Goal: Task Accomplishment & Management: Use online tool/utility

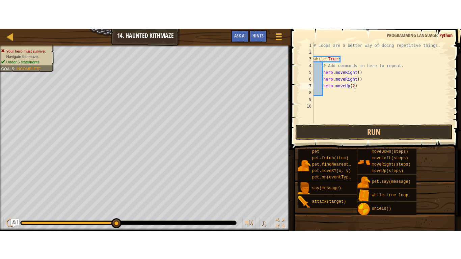
scroll to position [3, 6]
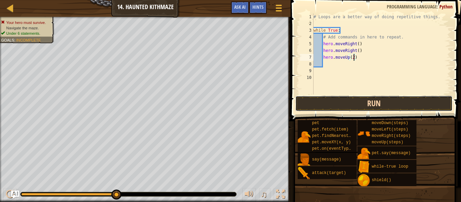
click at [364, 98] on button "Run" at bounding box center [374, 104] width 157 height 16
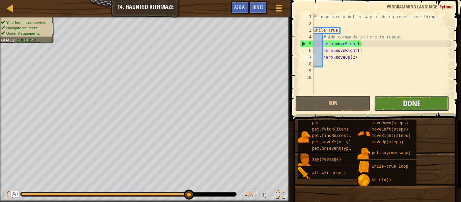
click at [404, 105] on span "Done" at bounding box center [412, 103] width 18 height 11
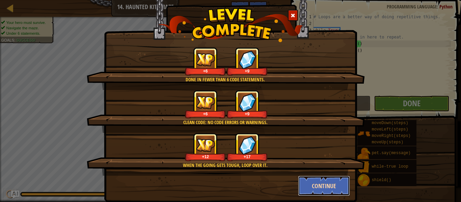
click at [342, 187] on button "Continue" at bounding box center [324, 186] width 52 height 20
click at [324, 173] on div "Done in fewer than 6 code statements. +6 +9 Clean code: no code errors or warni…" at bounding box center [230, 101] width 461 height 202
click at [329, 190] on div "Done in fewer than 6 code statements. +6 +9 Clean code: no code errors or warni…" at bounding box center [230, 101] width 461 height 202
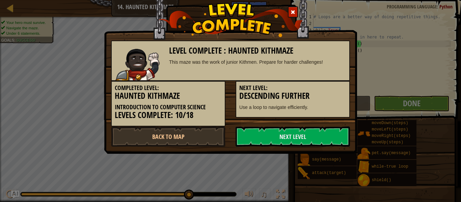
click at [329, 189] on div "Level Complete : Haunted Kithmaze This maze was the work of junior Kithmen. Pre…" at bounding box center [230, 101] width 461 height 202
click at [281, 135] on link "Next Level" at bounding box center [293, 137] width 115 height 20
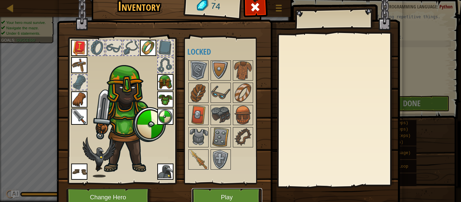
click at [228, 198] on button "Play" at bounding box center [227, 198] width 71 height 19
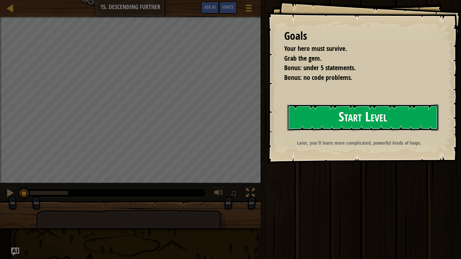
click at [322, 131] on button "Start Level" at bounding box center [363, 117] width 152 height 27
click at [298, 131] on button "Start Level" at bounding box center [363, 117] width 152 height 27
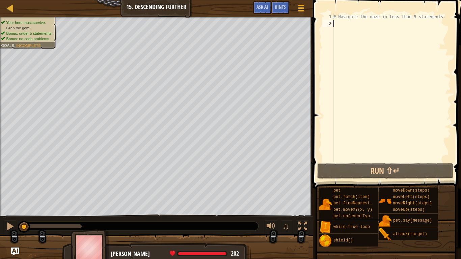
click at [393, 157] on div "# Navigate the maze in less than 5 statements." at bounding box center [391, 95] width 119 height 162
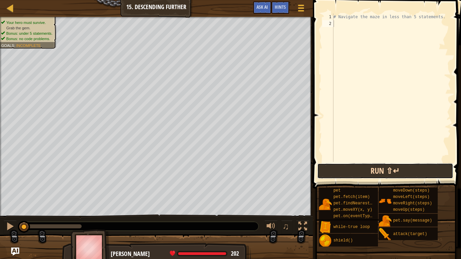
click at [377, 170] on button "Run ⇧↵" at bounding box center [386, 172] width 136 height 16
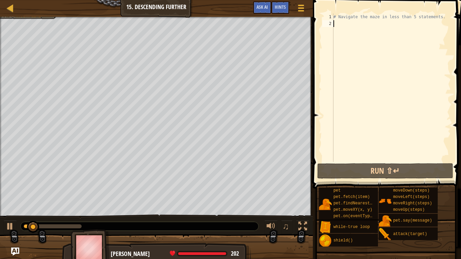
click at [382, 48] on div "# Navigate the maze in less than 5 statements." at bounding box center [391, 95] width 119 height 162
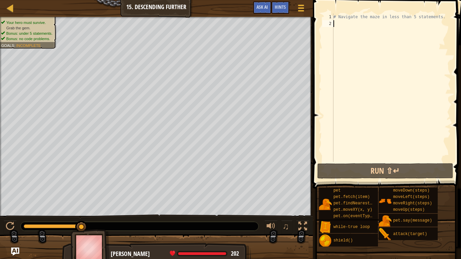
click at [421, 74] on div "# Navigate the maze in less than 5 statements." at bounding box center [391, 95] width 119 height 162
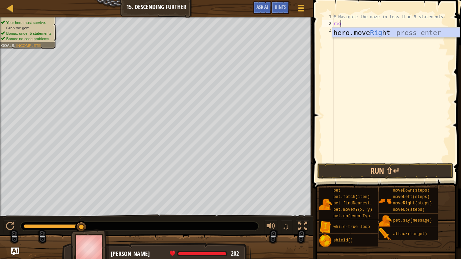
type textarea "right"
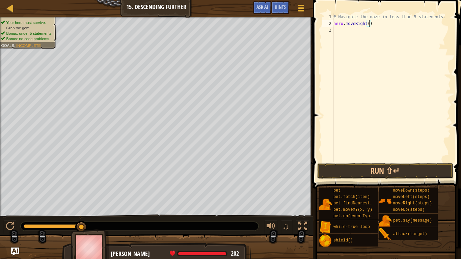
type textarea "hero.moveRight(2)"
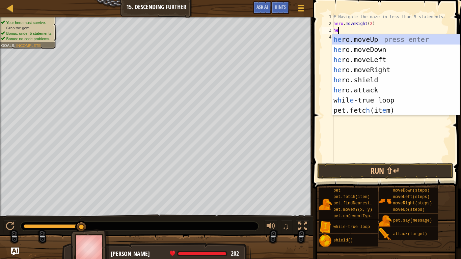
scroll to position [3, 0]
type textarea "hed"
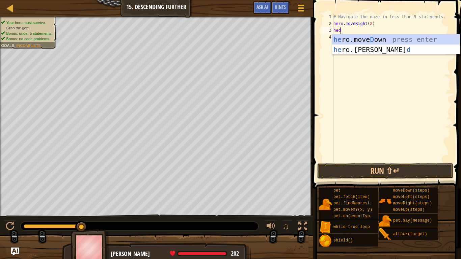
scroll to position [3, 0]
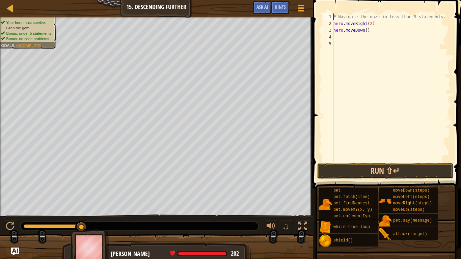
type textarea "hero.moveRight(2)"
type textarea "h"
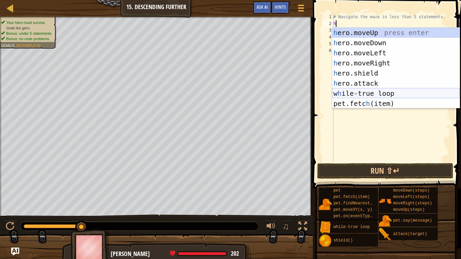
click at [364, 92] on div "h ero.moveUp press enter h ero.moveDown press enter h ero.moveLeft press enter …" at bounding box center [396, 78] width 128 height 101
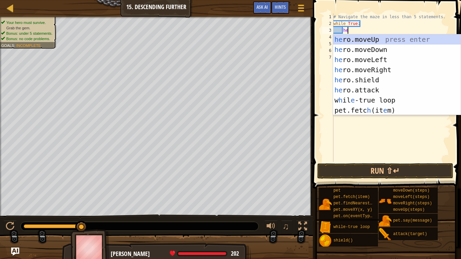
scroll to position [3, 2]
type textarea "herr"
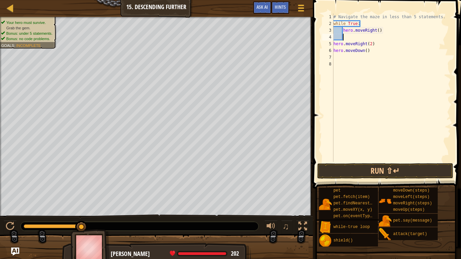
scroll to position [3, 1]
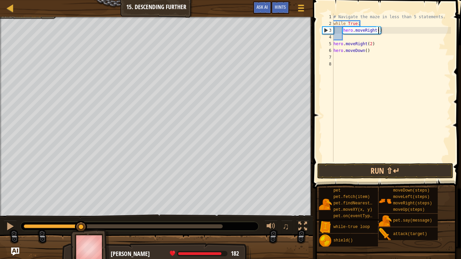
type textarea "hero.moveRight(2)"
type textarea "hero.moveDown()"
type textarea "\"
type textarea "h"
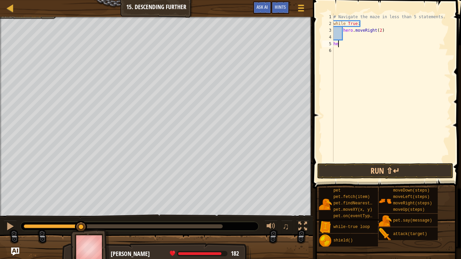
type textarea "h"
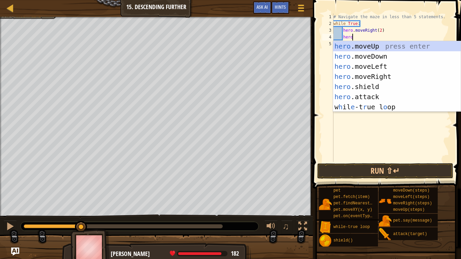
scroll to position [3, 3]
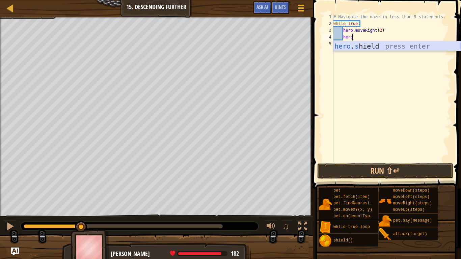
type textarea "herod"
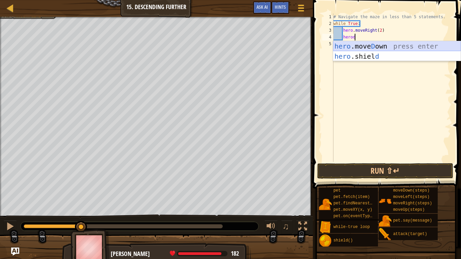
click at [397, 46] on div "hero .[PERSON_NAME] own press enter hero .[PERSON_NAME] d press enter" at bounding box center [397, 61] width 128 height 41
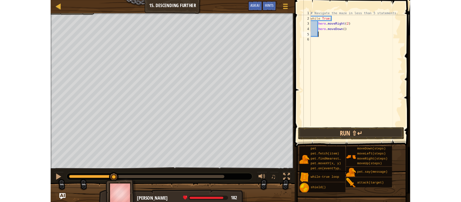
scroll to position [3, 1]
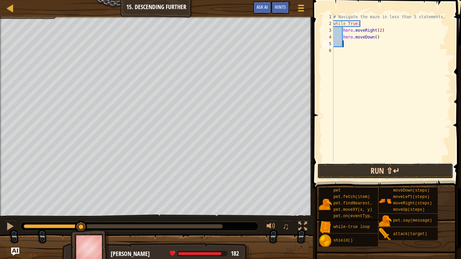
click at [392, 170] on button "Run ⇧↵" at bounding box center [386, 172] width 136 height 16
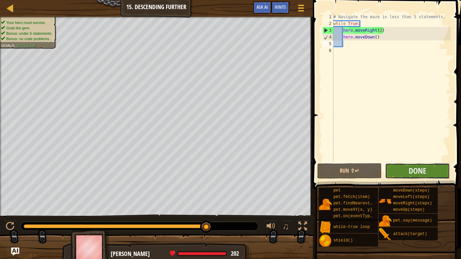
click at [432, 174] on button "Done" at bounding box center [417, 172] width 65 height 16
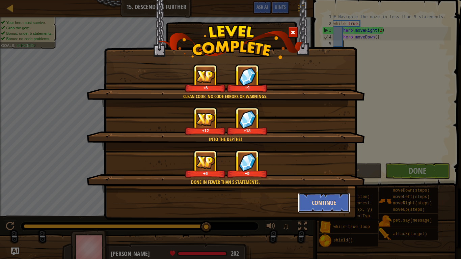
click at [345, 198] on button "Continue" at bounding box center [324, 203] width 52 height 20
click at [338, 199] on div "Clean code: no code errors or warnings. +6 +9 Into the depths! +12 +18 Done in …" at bounding box center [230, 129] width 461 height 259
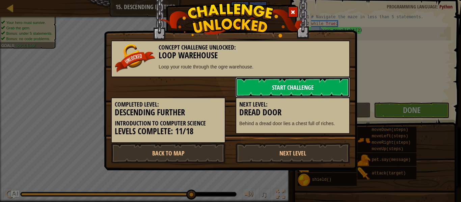
click at [278, 81] on link "Start Challenge" at bounding box center [293, 87] width 115 height 20
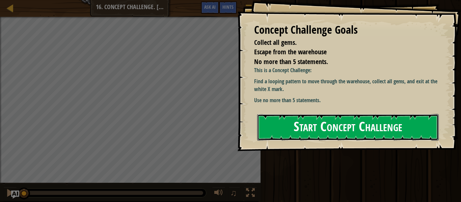
click at [353, 119] on button "Start Concept Challenge" at bounding box center [348, 127] width 182 height 27
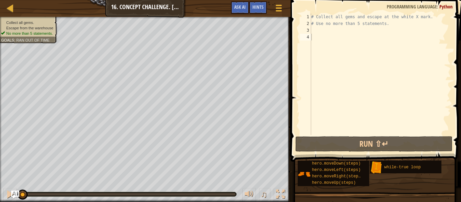
click at [351, 45] on div "# Collect all gems and escape at the white X mark. # Use no more than 5 stateme…" at bounding box center [380, 81] width 141 height 135
type textarea "j"
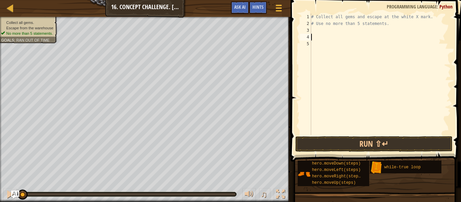
type textarea "e"
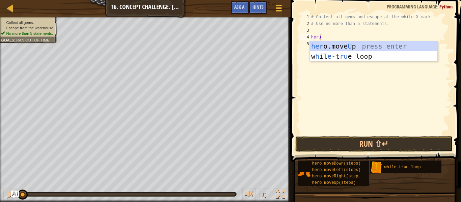
scroll to position [3, 1]
type textarea "herup"
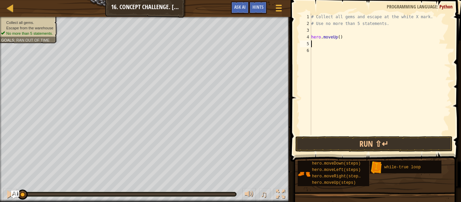
scroll to position [3, 0]
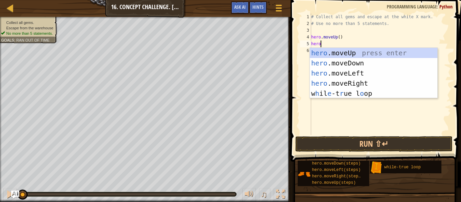
type textarea "heror"
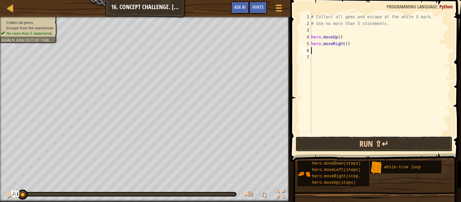
click at [382, 141] on button "Run ⇧↵" at bounding box center [374, 144] width 157 height 16
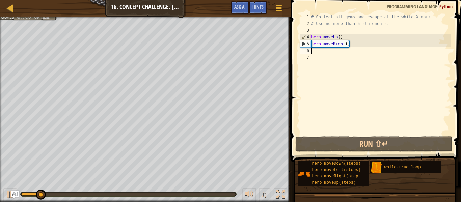
click at [341, 36] on div "# Collect all gems and escape at the white X mark. # Use no more than 5 stateme…" at bounding box center [380, 81] width 141 height 135
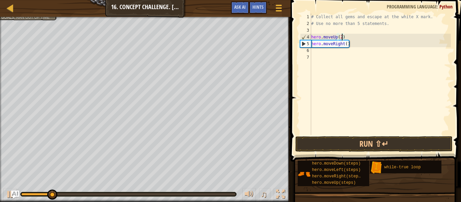
type textarea "hero.moveRight()"
click at [364, 130] on div "# Collect all gems and escape at the white X mark. # Use no more than 5 stateme…" at bounding box center [380, 81] width 141 height 135
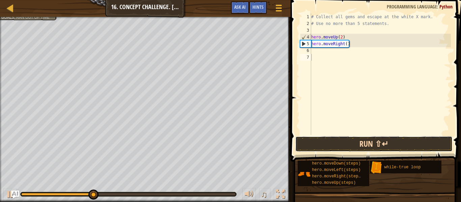
click at [361, 140] on button "Run ⇧↵" at bounding box center [374, 144] width 157 height 16
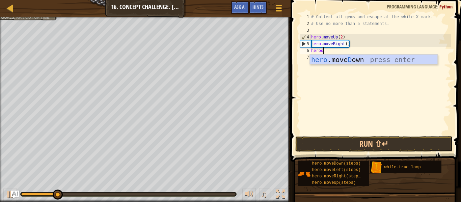
type textarea "herodow"
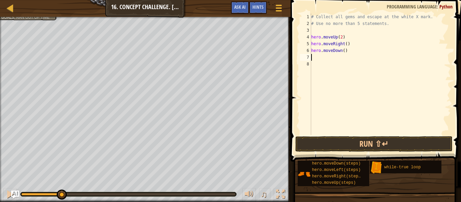
type textarea "hero.moveDown()"
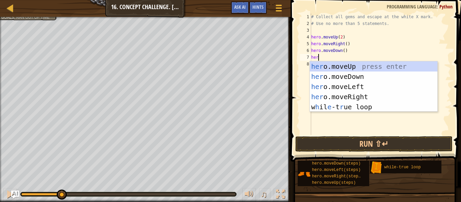
scroll to position [3, 1]
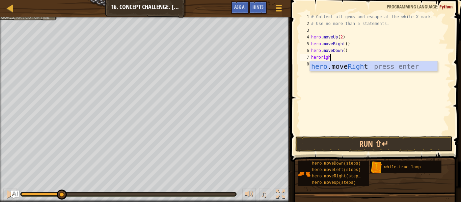
type textarea "heroright"
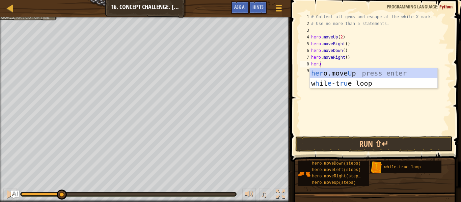
type textarea "herup"
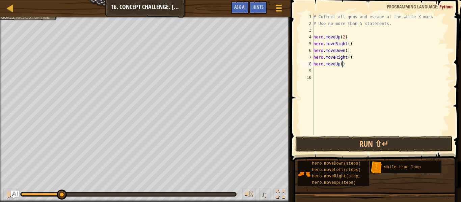
type textarea "hero.moveUp(2)"
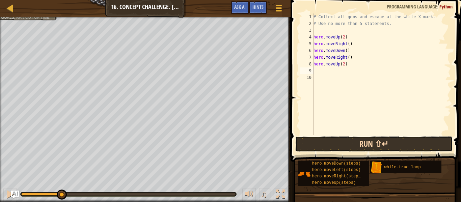
click at [408, 146] on button "Run ⇧↵" at bounding box center [374, 144] width 157 height 16
click at [401, 140] on button "Running" at bounding box center [374, 144] width 157 height 16
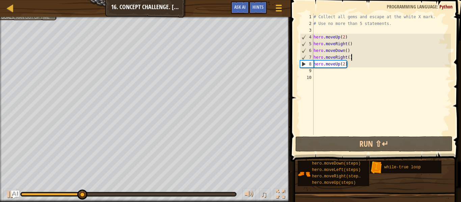
click at [358, 58] on div "# Collect all gems and escape at the white X mark. # Use no more than 5 stateme…" at bounding box center [381, 81] width 139 height 135
drag, startPoint x: 348, startPoint y: 65, endPoint x: 315, endPoint y: 65, distance: 33.5
click at [315, 65] on div "# Collect all gems and escape at the white X mark. # Use no more than 5 stateme…" at bounding box center [381, 81] width 139 height 135
type textarea "hero.moveUp(2)"
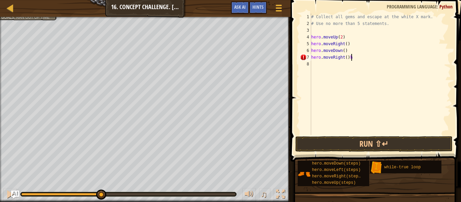
type textarea "hero.moveRight()"
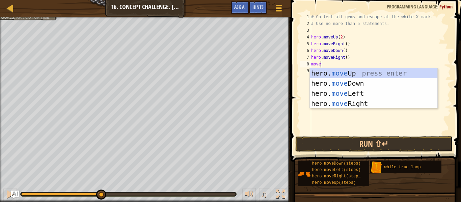
type textarea "moveup"
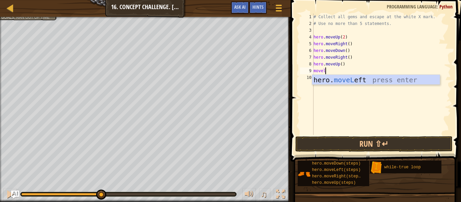
type textarea "movele"
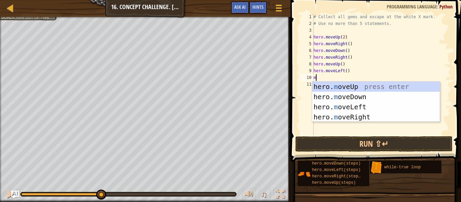
type textarea "mu"
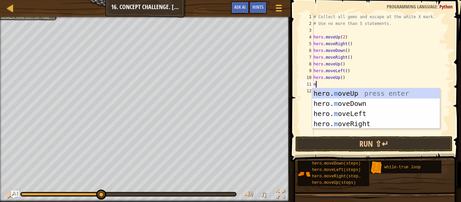
type textarea "mr"
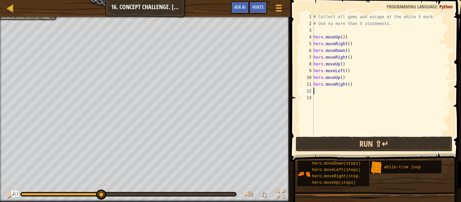
click at [379, 136] on button "Run ⇧↵" at bounding box center [374, 144] width 157 height 16
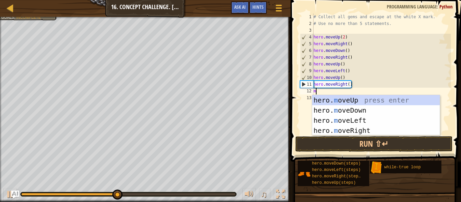
type textarea "mu"
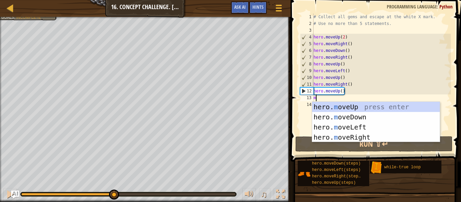
type textarea "mr"
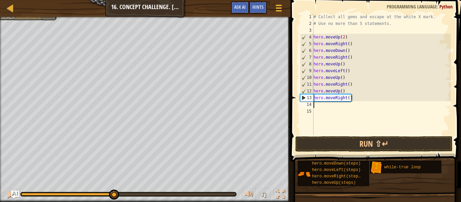
type textarea "m"
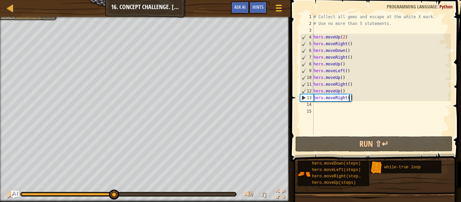
type textarea "hero.moveRight(2)"
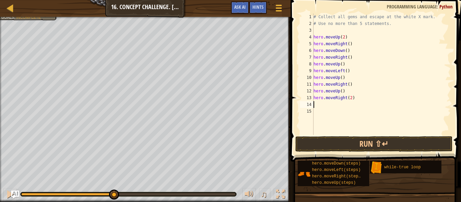
type textarea "md"
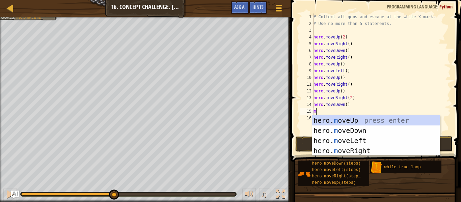
type textarea "ml"
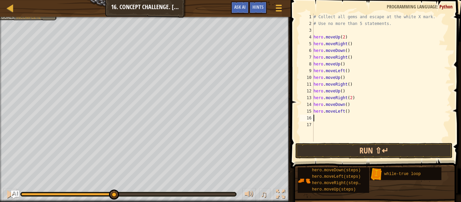
type textarea "mu"
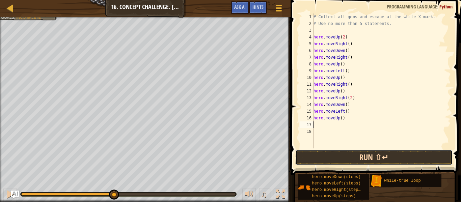
click at [401, 151] on button "Run ⇧↵" at bounding box center [374, 158] width 157 height 16
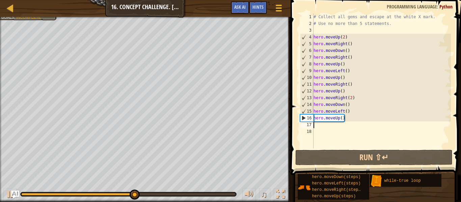
click at [356, 110] on div "# Collect all gems and escape at the white X mark. # Use no more than 5 stateme…" at bounding box center [381, 88] width 139 height 149
type textarea "hero.moveLeft()"
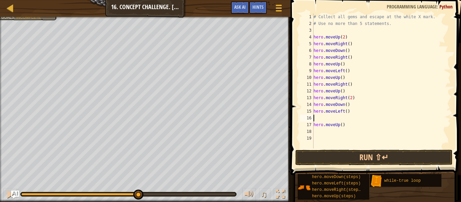
type textarea "l"
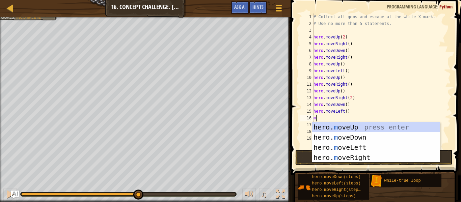
type textarea "md"
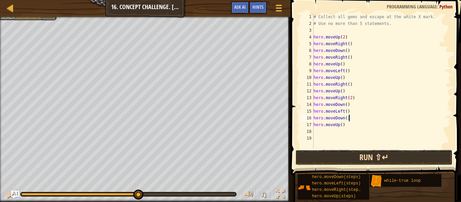
click at [357, 156] on button "Run ⇧↵" at bounding box center [374, 158] width 157 height 16
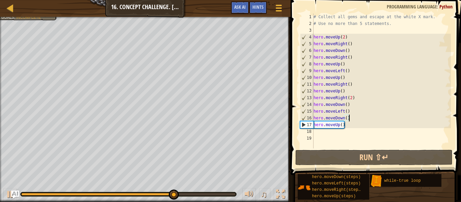
click at [343, 125] on div "# Collect all gems and escape at the white X mark. # Use no more than 5 stateme…" at bounding box center [381, 88] width 139 height 149
type textarea "hero.moveUp(2)"
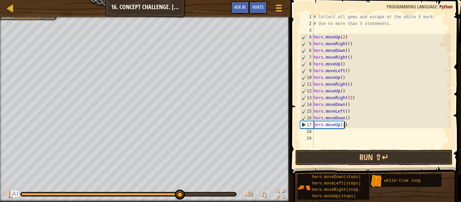
click at [383, 148] on div "# Collect all gems and escape at the white X mark. # Use no more than 5 stateme…" at bounding box center [381, 88] width 139 height 149
click at [399, 152] on button "Run ⇧↵" at bounding box center [374, 158] width 157 height 16
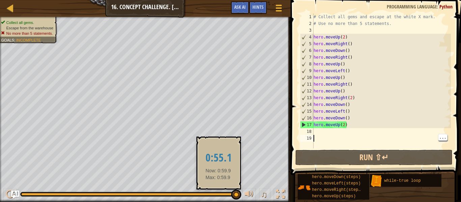
drag, startPoint x: 149, startPoint y: 195, endPoint x: 225, endPoint y: 193, distance: 76.0
click at [225, 193] on div at bounding box center [128, 194] width 215 height 3
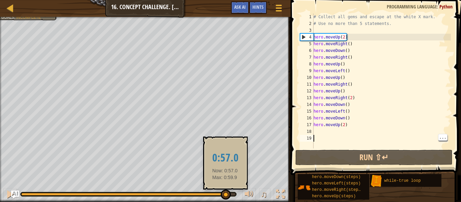
click at [225, 194] on div at bounding box center [128, 194] width 215 height 3
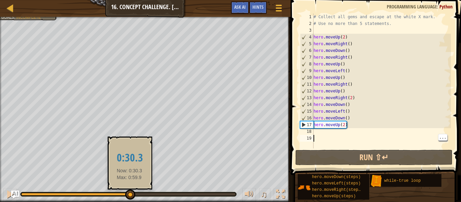
click at [130, 194] on div at bounding box center [75, 194] width 108 height 3
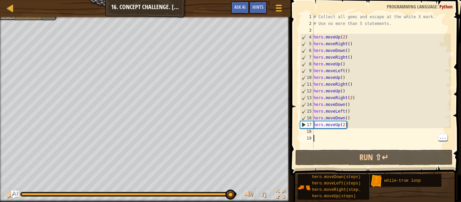
click at [230, 195] on div at bounding box center [128, 194] width 215 height 3
click at [8, 197] on div at bounding box center [10, 194] width 9 height 9
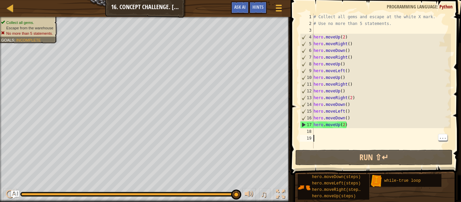
click at [317, 30] on div "# Collect all gems and escape at the white X mark. # Use no more than 5 stateme…" at bounding box center [381, 88] width 139 height 149
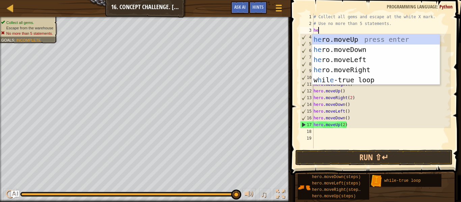
type textarea "her"
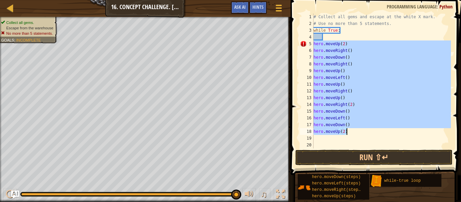
drag, startPoint x: 314, startPoint y: 44, endPoint x: 384, endPoint y: 133, distance: 113.9
click at [384, 133] on div "# Collect all gems and escape at the white X mark. # Use no more than 5 stateme…" at bounding box center [381, 88] width 139 height 149
type textarea "hero.moveUp(2)"
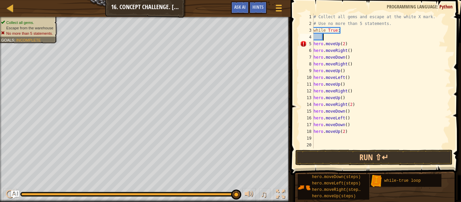
paste textarea "hero.moveUp(2)"
type textarea "hero.moveUp(2)"
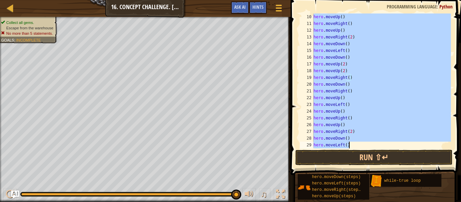
scroll to position [88, 0]
drag, startPoint x: 324, startPoint y: 37, endPoint x: 420, endPoint y: 215, distance: 201.2
click at [420, 0] on html "Map Introduction to Computer Science 16. Concept Challenge. Loop Warehouse Game…" at bounding box center [230, 0] width 461 height 0
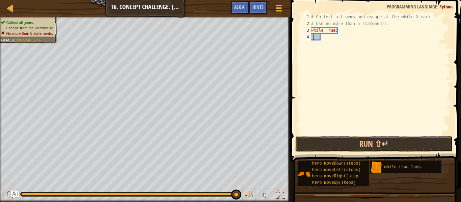
click at [315, 37] on div "# Collect all gems and escape at the white X mark. # Use no more than 5 stateme…" at bounding box center [380, 81] width 141 height 135
paste textarea "hero.moveUp(2)"
type textarea "hero.moveUp(2)"
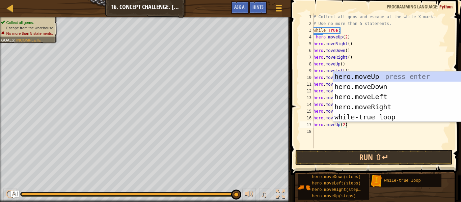
click at [325, 133] on div "# Collect all gems and escape at the white X mark. # Use no more than 5 stateme…" at bounding box center [381, 88] width 139 height 149
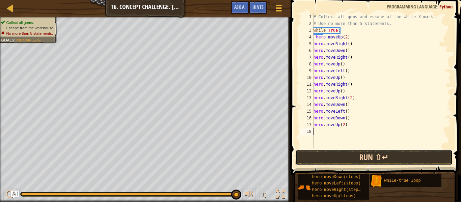
click at [349, 159] on button "Run ⇧↵" at bounding box center [374, 158] width 157 height 16
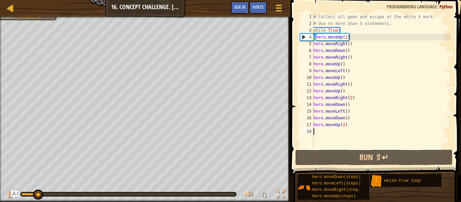
click at [229, 198] on div "♫" at bounding box center [145, 193] width 291 height 20
click at [231, 195] on div at bounding box center [128, 194] width 215 height 3
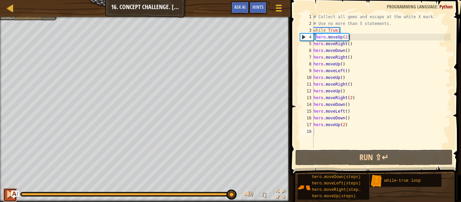
click at [10, 194] on div at bounding box center [10, 194] width 9 height 9
click at [9, 196] on div at bounding box center [10, 194] width 9 height 9
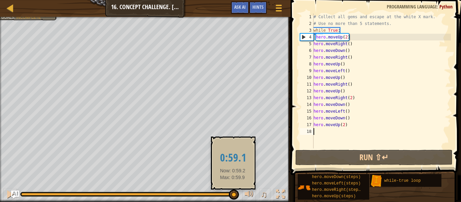
drag, startPoint x: 36, startPoint y: 194, endPoint x: 232, endPoint y: 194, distance: 195.9
click at [232, 194] on div at bounding box center [128, 194] width 215 height 3
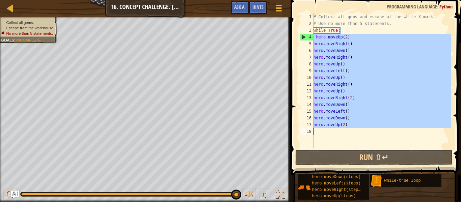
drag, startPoint x: 314, startPoint y: 39, endPoint x: 375, endPoint y: 139, distance: 116.9
click at [375, 139] on div "# Collect all gems and escape at the white X mark. # Use no more than 5 stateme…" at bounding box center [381, 88] width 139 height 149
type textarea "hero.moveUp(2)"
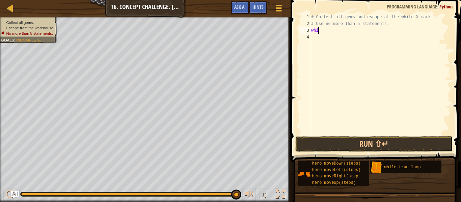
type textarea "w"
type textarea "wh"
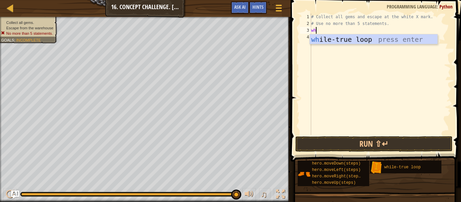
scroll to position [3, 0]
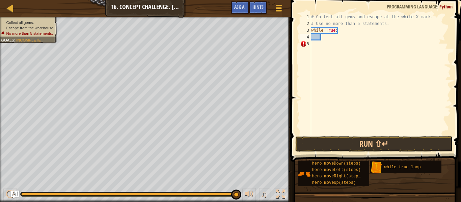
type textarea "d"
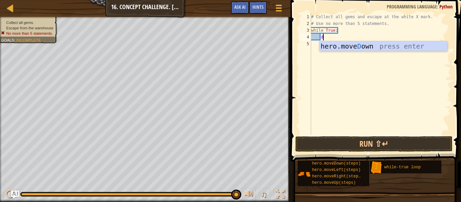
scroll to position [3, 1]
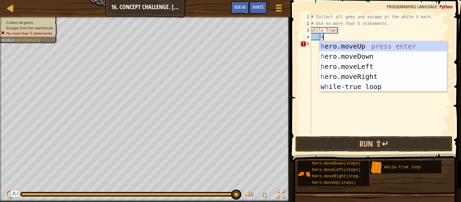
type textarea "he"
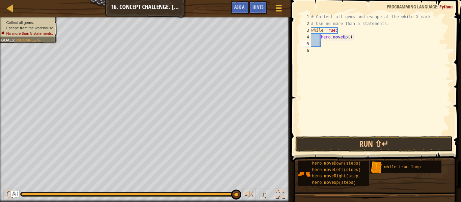
scroll to position [3, 0]
type textarea "h"
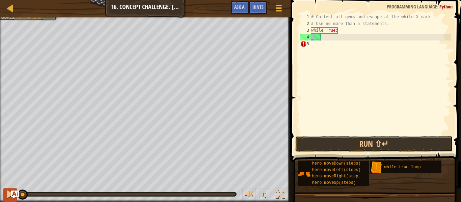
drag, startPoint x: 153, startPoint y: 193, endPoint x: 10, endPoint y: 190, distance: 142.9
click at [10, 190] on div "♫" at bounding box center [145, 193] width 291 height 20
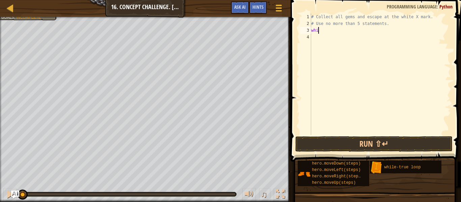
type textarea "w"
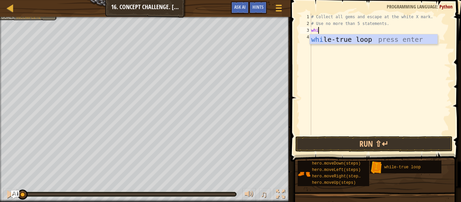
type textarea "while"
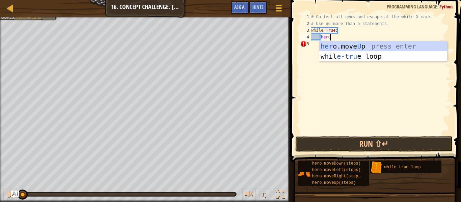
scroll to position [3, 3]
type textarea "he"
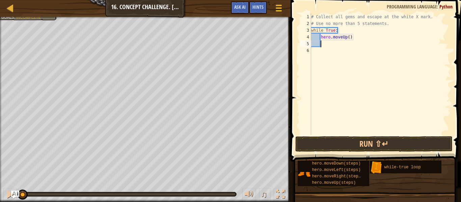
scroll to position [3, 1]
click at [350, 38] on div "# Collect all gems and escape at the white X mark. # Use no more than 5 stateme…" at bounding box center [380, 81] width 141 height 135
type textarea "hero.moveUp(2)"
click at [325, 46] on div "# Collect all gems and escape at the white X mark. # Use no more than 5 stateme…" at bounding box center [380, 81] width 141 height 135
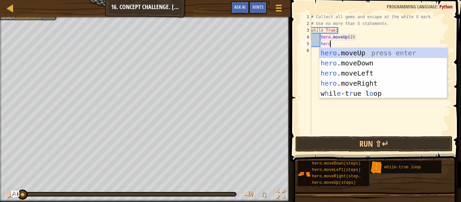
scroll to position [3, 2]
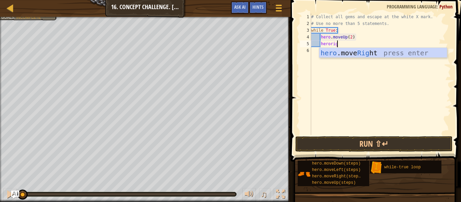
type textarea "heroright"
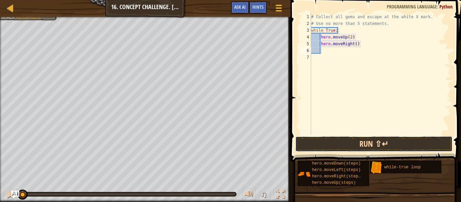
click at [316, 149] on button "Run ⇧↵" at bounding box center [374, 144] width 157 height 16
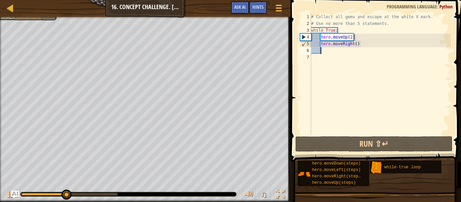
click at [356, 43] on div "# Collect all gems and escape at the white X mark. # Use no more than 5 stateme…" at bounding box center [380, 81] width 141 height 135
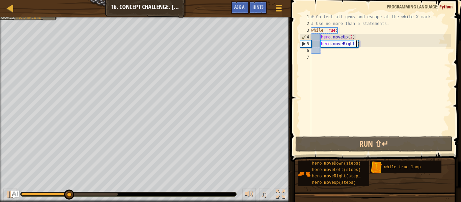
type textarea "hero.moveRight(2)"
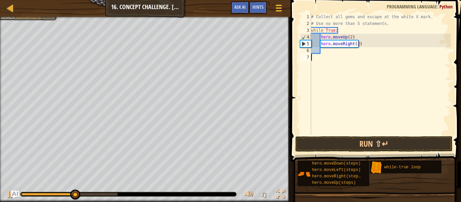
scroll to position [3, 0]
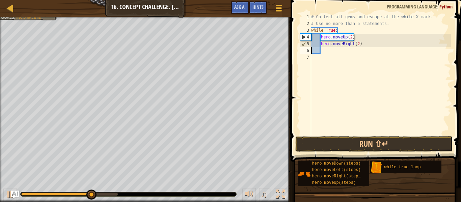
type textarea "g"
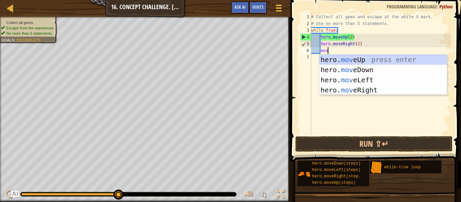
type textarea "move"
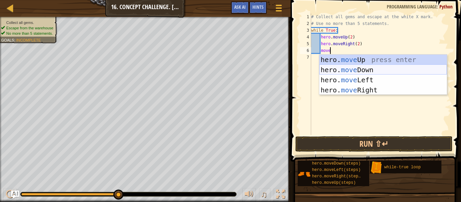
click at [376, 72] on div "hero. move Up press enter hero. move Down press enter hero. move Left press ent…" at bounding box center [384, 85] width 128 height 61
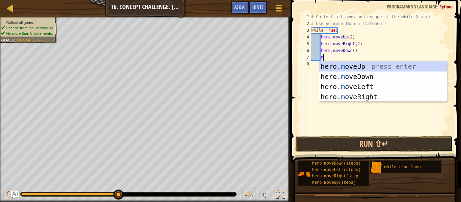
type textarea "ml"
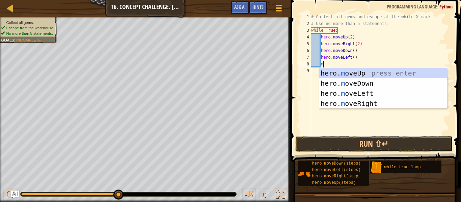
type textarea "mu"
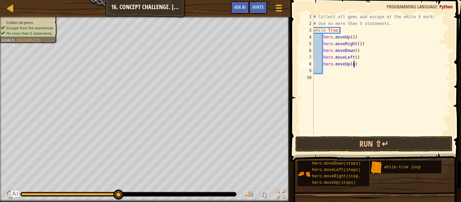
type textarea "hero.moveUp(2)"
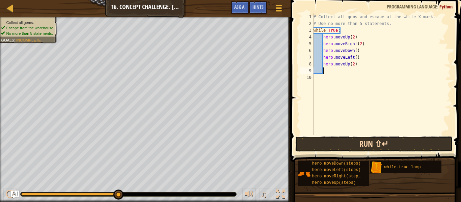
click at [356, 144] on button "Run ⇧↵" at bounding box center [374, 144] width 157 height 16
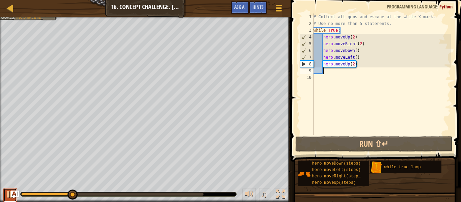
click at [6, 191] on div at bounding box center [10, 194] width 9 height 9
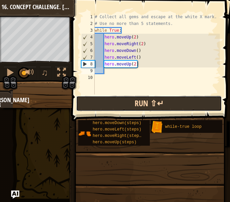
click at [117, 105] on button "Run ⇧↵" at bounding box center [149, 104] width 146 height 16
